Goal: Task Accomplishment & Management: Manage account settings

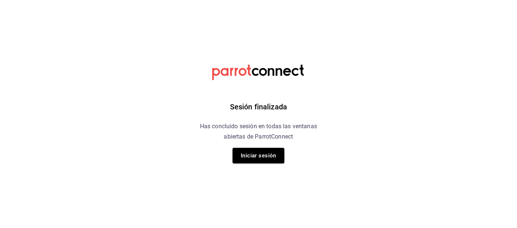
click at [264, 162] on button "Iniciar sesión" at bounding box center [258, 156] width 52 height 16
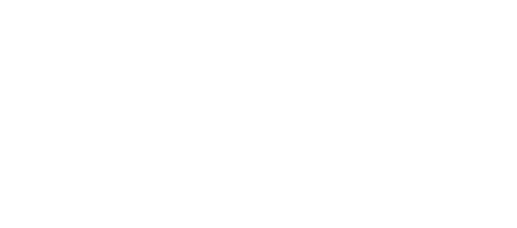
click at [256, 0] on html at bounding box center [258, 0] width 517 height 0
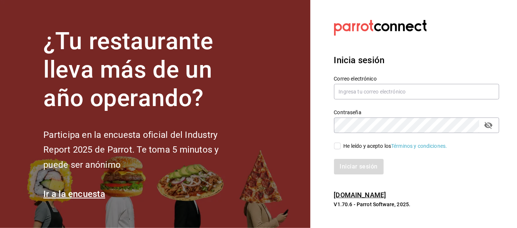
click at [339, 82] on label "Correo electrónico" at bounding box center [416, 79] width 165 height 5
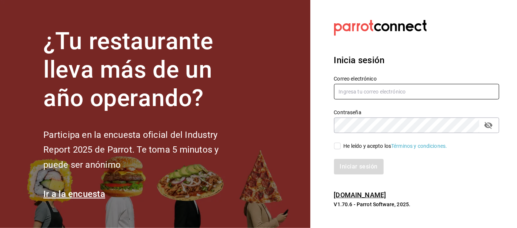
click at [344, 100] on input "text" at bounding box center [416, 92] width 165 height 16
type input "Irenehernandezalvarado@outlook.com"
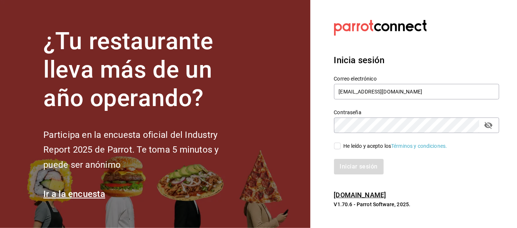
click at [339, 150] on input "He leído y acepto los Términos y condiciones." at bounding box center [337, 146] width 7 height 7
checkbox input "true"
click at [356, 175] on button "Iniciar sesión" at bounding box center [359, 167] width 50 height 16
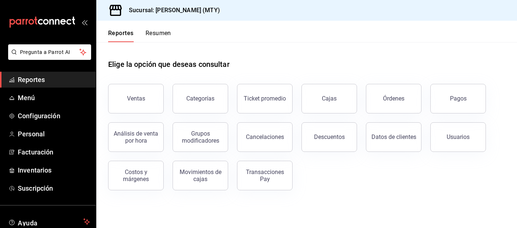
click at [148, 37] on button "Resumen" at bounding box center [158, 36] width 26 height 13
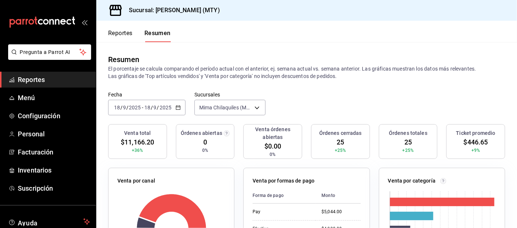
click at [114, 31] on button "Reportes" at bounding box center [120, 36] width 24 height 13
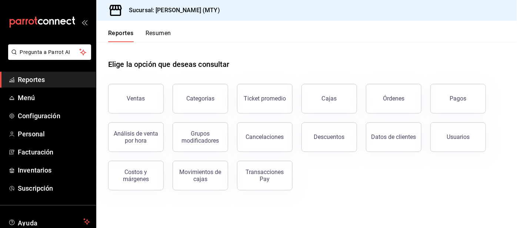
click at [458, 102] on button "Pagos" at bounding box center [458, 99] width 56 height 30
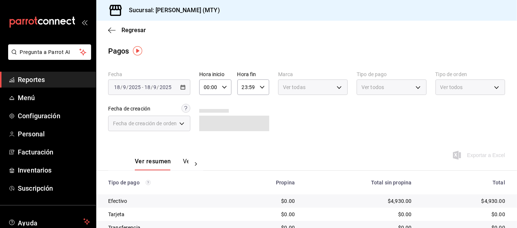
click at [370, 90] on span "Ver todos" at bounding box center [372, 87] width 23 height 7
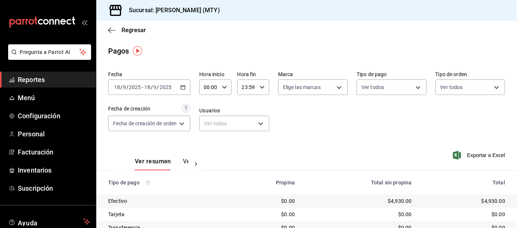
click at [357, 91] on body "Pregunta a Parrot AI Reportes Menú Configuración Personal Facturación Inventari…" at bounding box center [258, 114] width 517 height 228
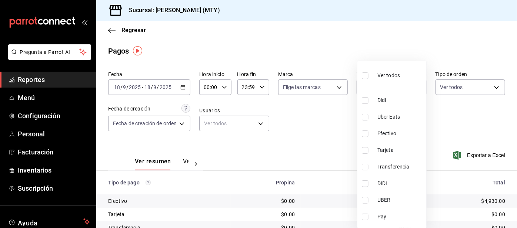
click at [368, 100] on input "checkbox" at bounding box center [365, 100] width 7 height 7
checkbox input "true"
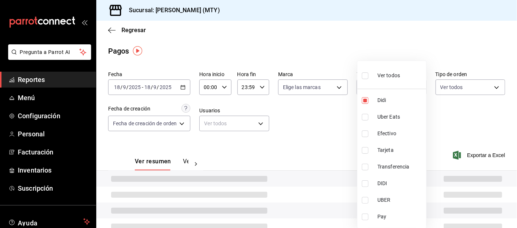
type input "ac2aad4e-3626-4df0-8b49-5bb49559922d"
click at [366, 117] on input "checkbox" at bounding box center [365, 117] width 7 height 7
checkbox input "true"
type input "ac2aad4e-3626-4df0-8b49-5bb49559922d,3386c666-a0b3-47d5-beef-c54dce93463a"
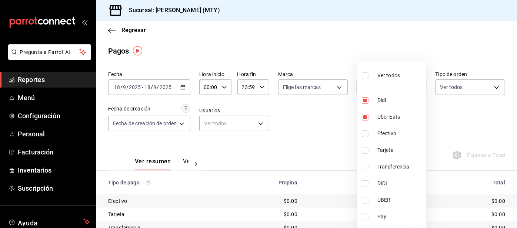
click at [366, 218] on input "checkbox" at bounding box center [365, 217] width 7 height 7
checkbox input "true"
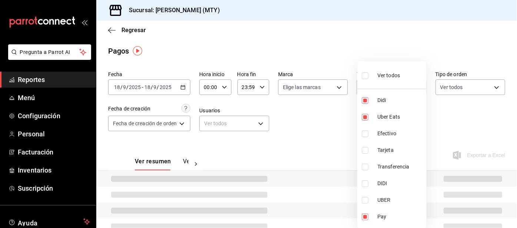
type input "ac2aad4e-3626-4df0-8b49-5bb49559922d,3386c666-a0b3-47d5-beef-c54dce93463a,f6d9e…"
click at [302, 135] on div at bounding box center [258, 114] width 517 height 228
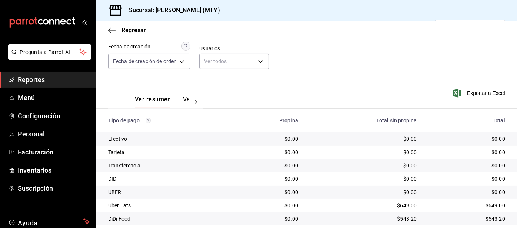
scroll to position [36, 0]
